Goal: Information Seeking & Learning: Learn about a topic

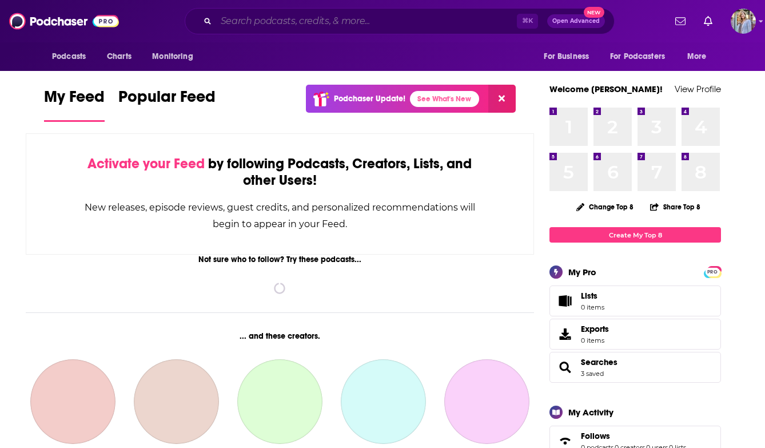
click at [245, 19] on input "Search podcasts, credits, & more..." at bounding box center [366, 21] width 301 height 18
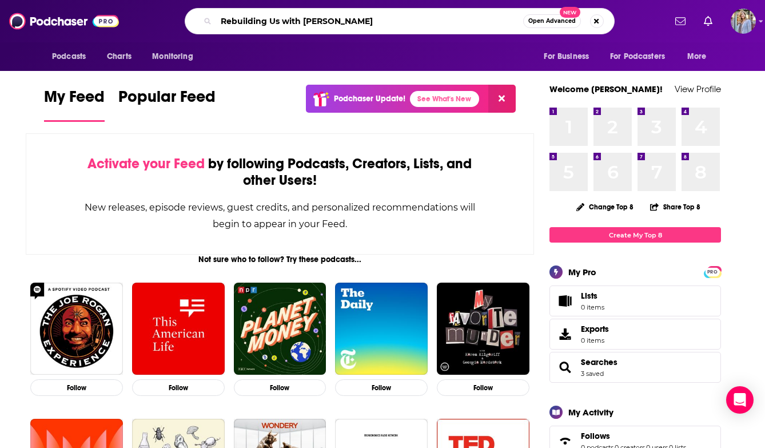
type input "Rebuilding Us with [PERSON_NAME]"
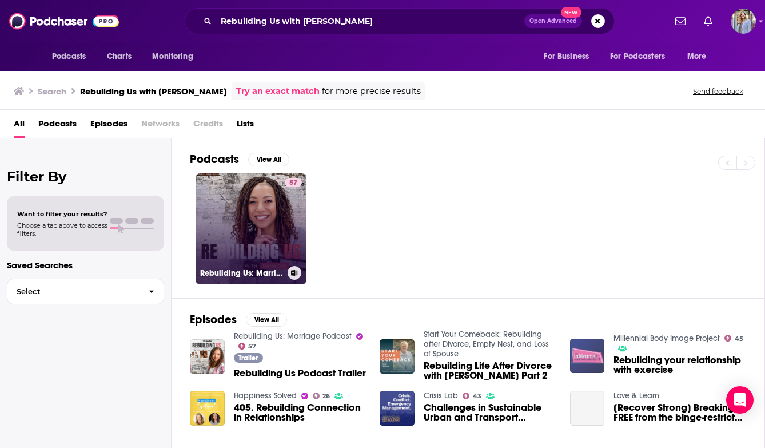
click at [233, 231] on link "57 Rebuilding Us: Marriage Podcast" at bounding box center [251, 228] width 111 height 111
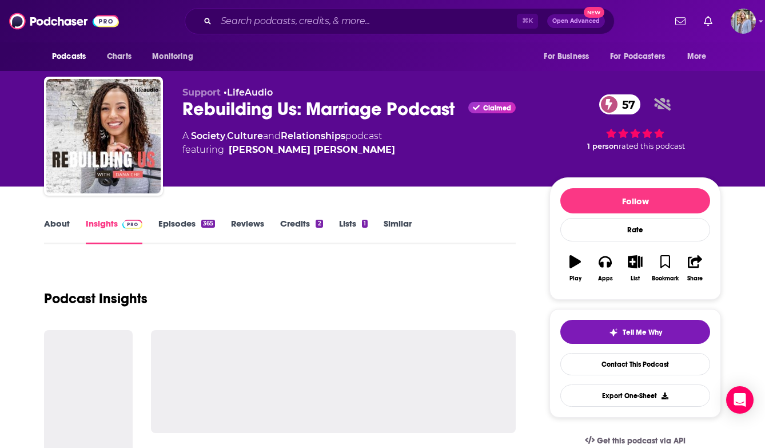
click at [179, 221] on link "Episodes 365" at bounding box center [186, 231] width 57 height 26
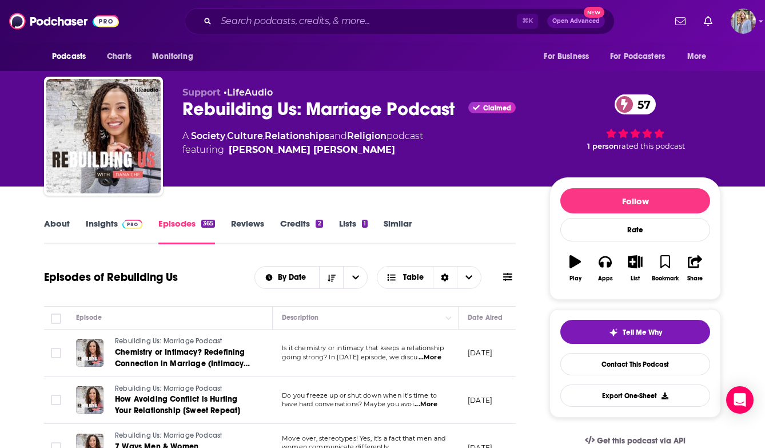
click at [113, 226] on link "Insights" at bounding box center [114, 231] width 57 height 26
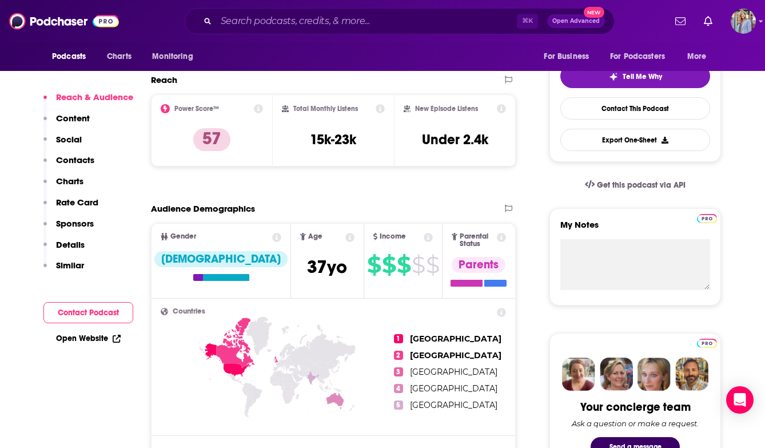
scroll to position [257, 0]
